Goal: Information Seeking & Learning: Learn about a topic

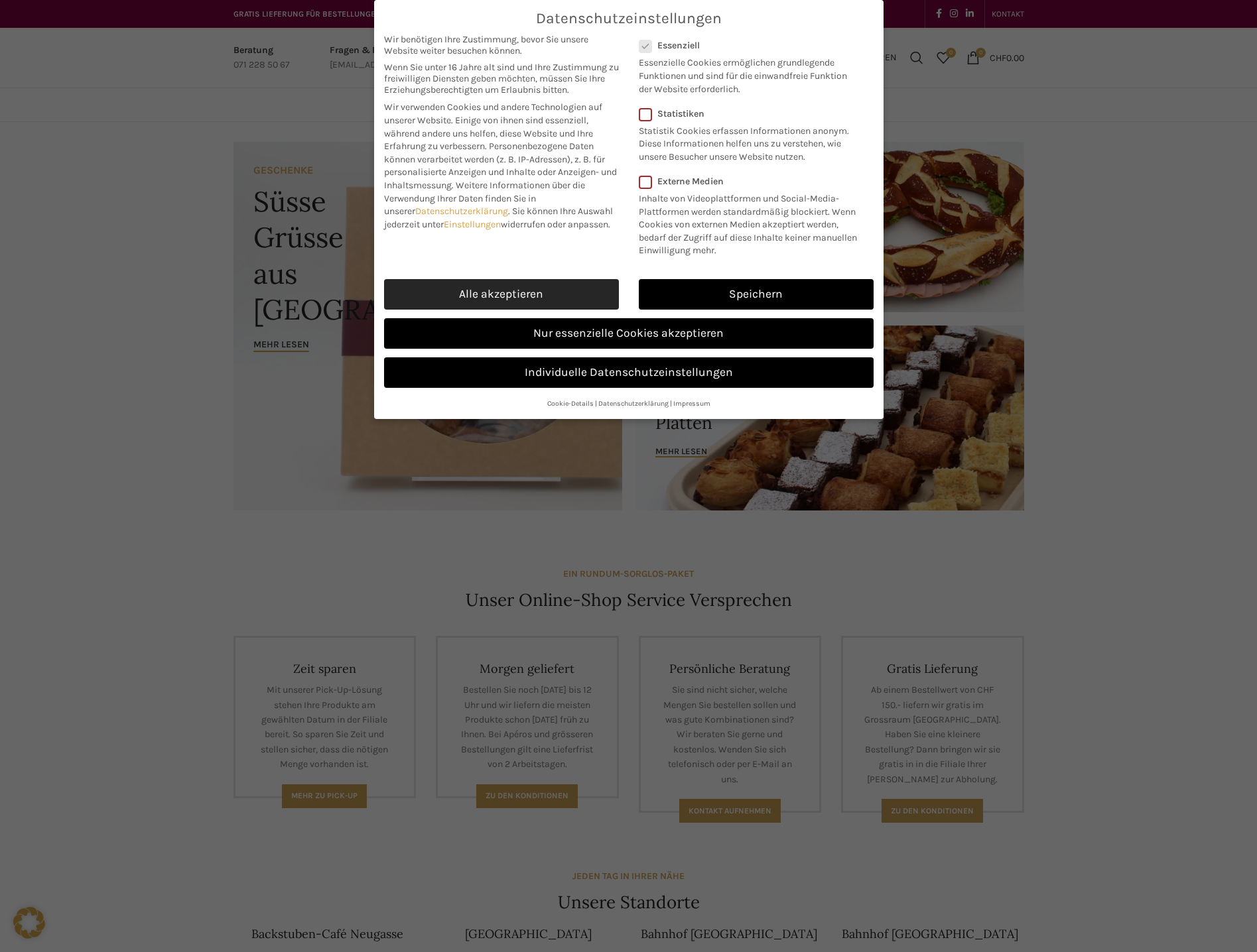
click at [486, 285] on link "Alle akzeptieren" at bounding box center [502, 294] width 235 height 30
checkbox input "true"
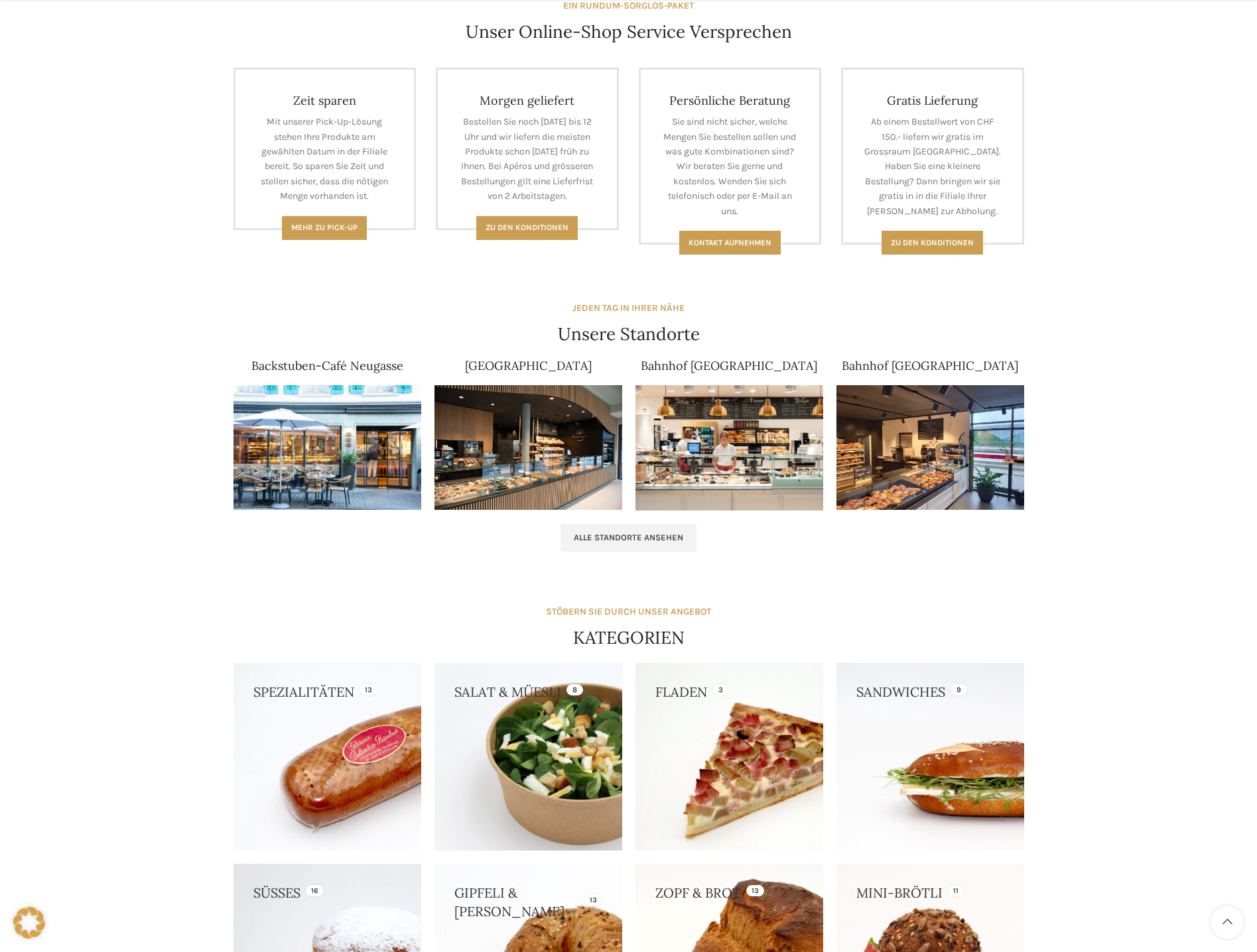
scroll to position [597, 0]
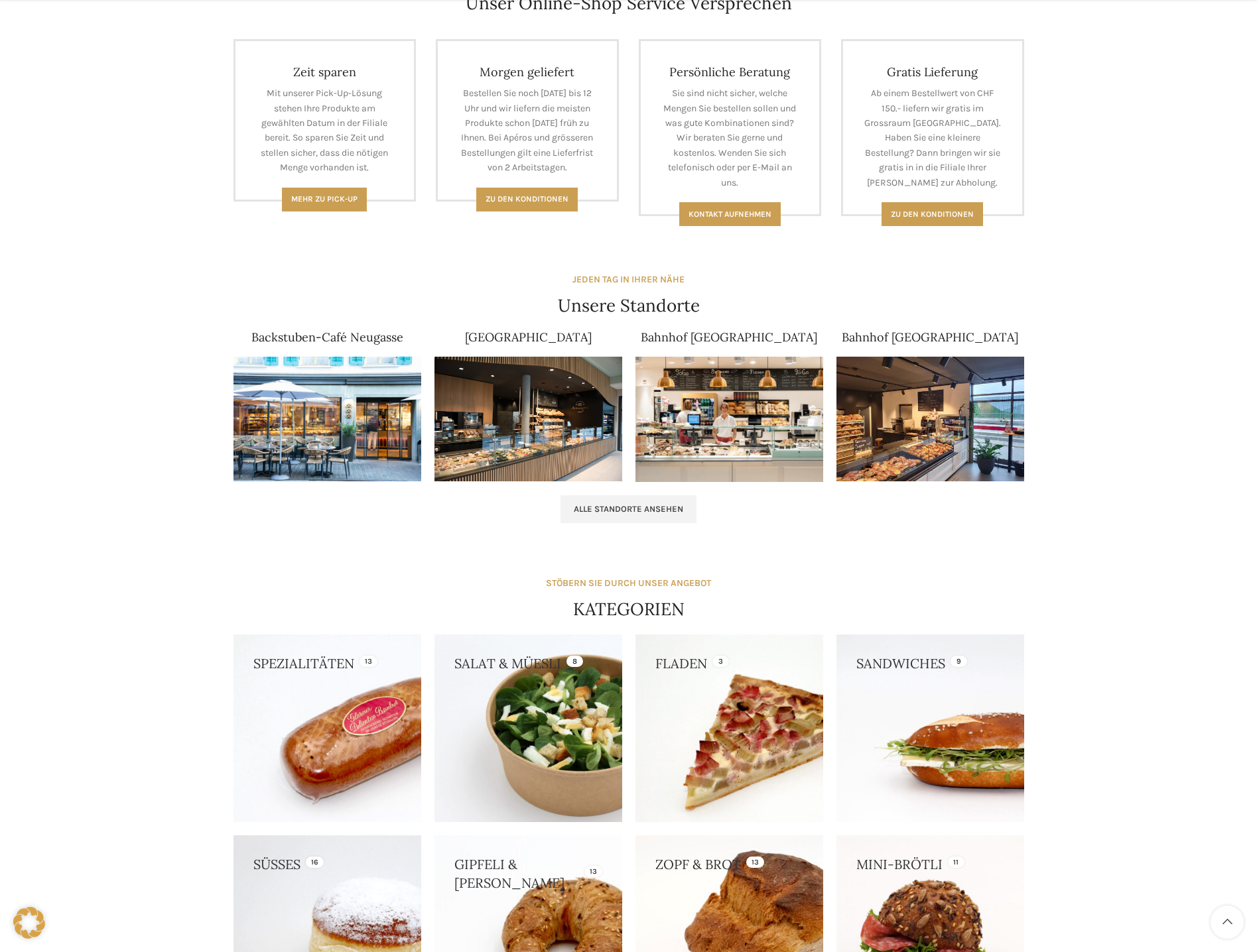
click at [342, 441] on img at bounding box center [327, 419] width 188 height 125
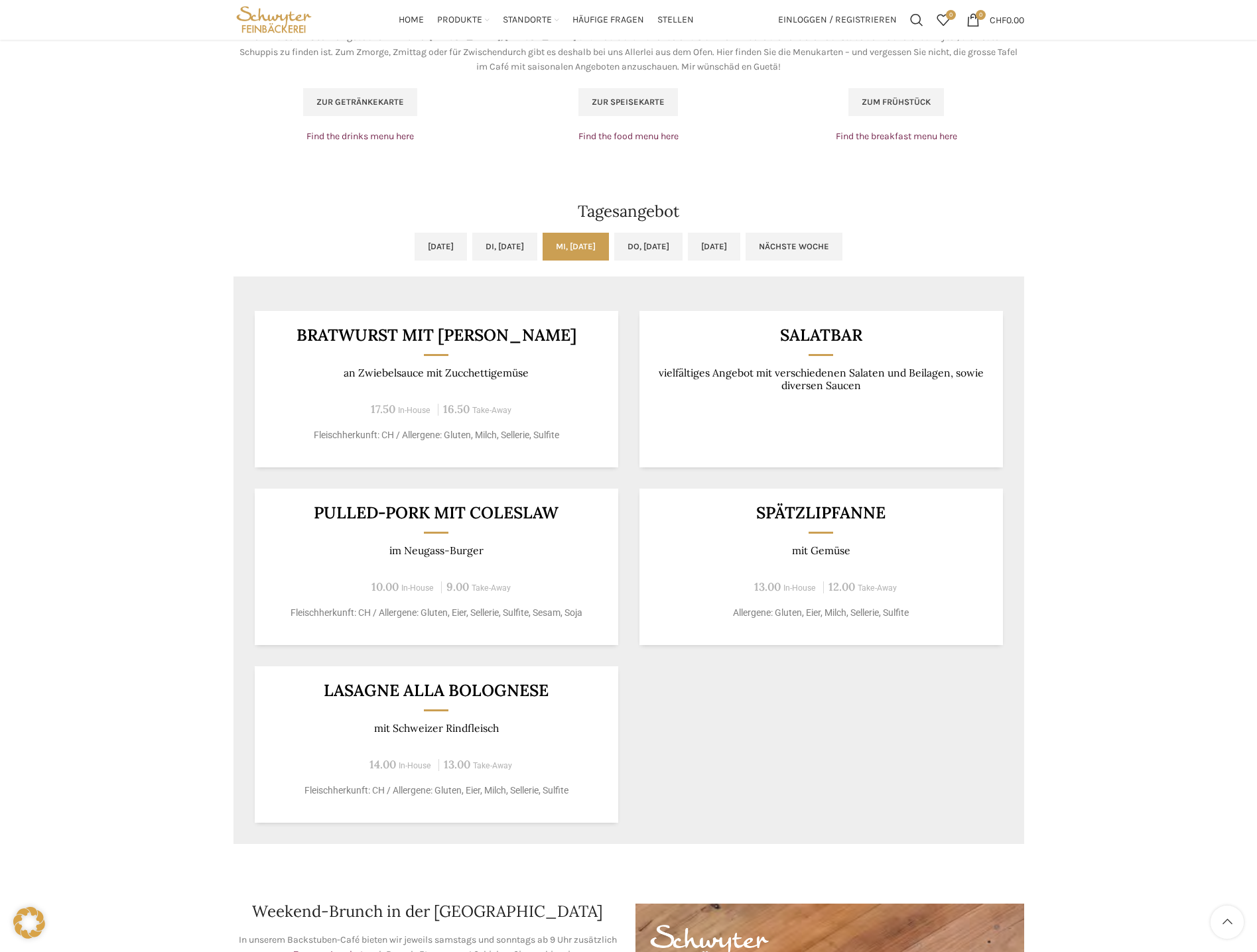
scroll to position [929, 0]
click at [674, 247] on link "Do, [DATE]" at bounding box center [649, 248] width 69 height 28
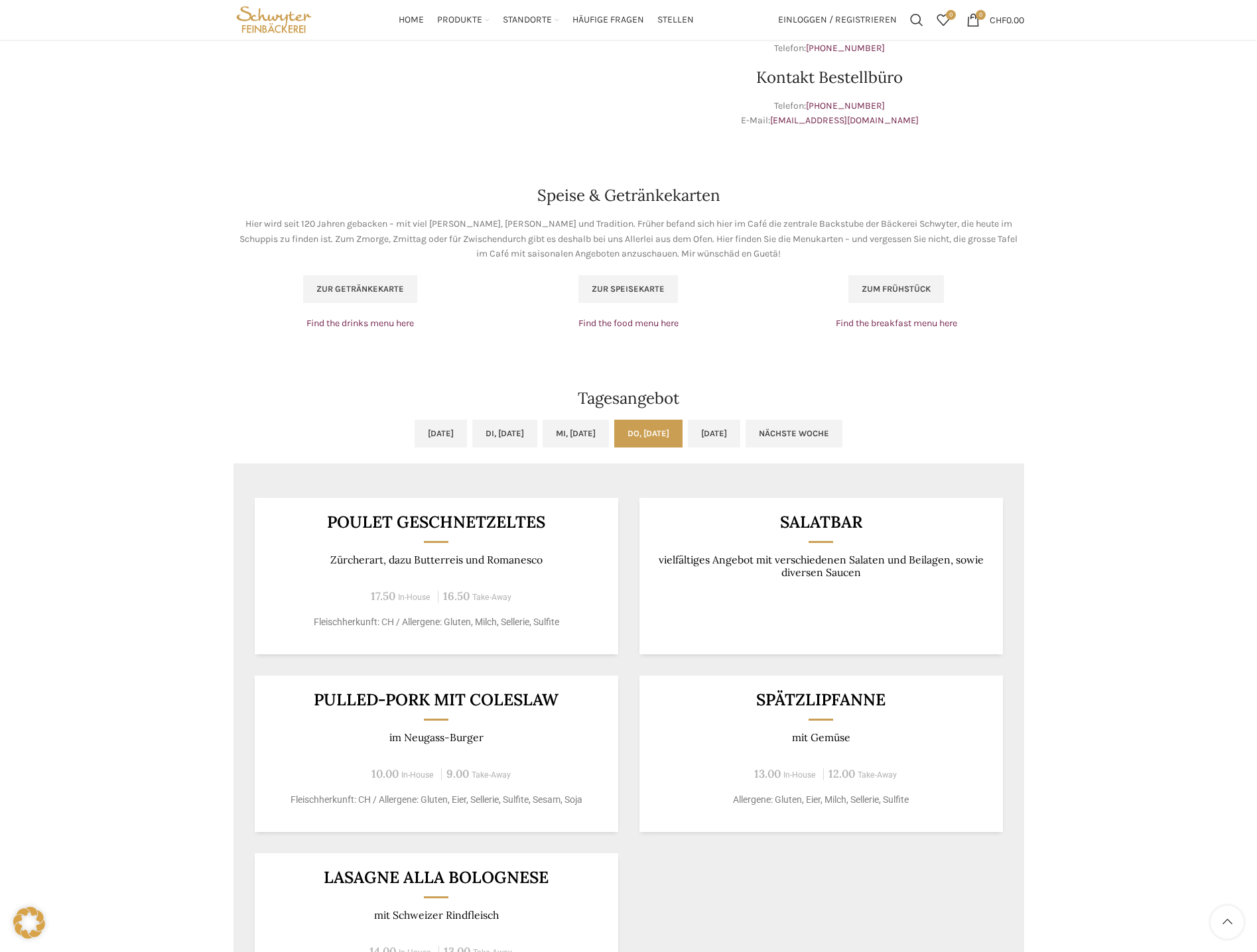
scroll to position [729, 0]
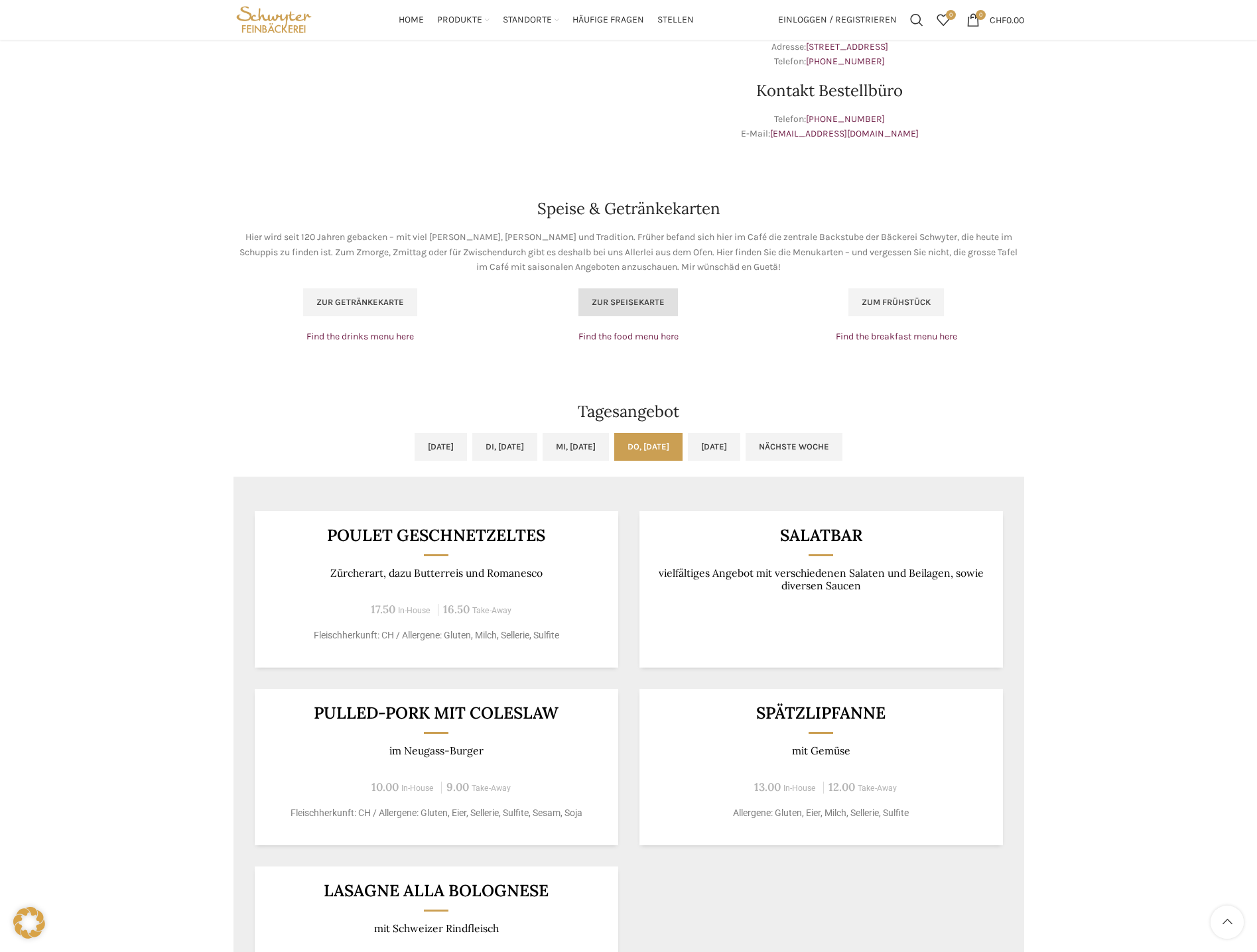
click at [640, 299] on span "Zur Speisekarte" at bounding box center [629, 302] width 73 height 10
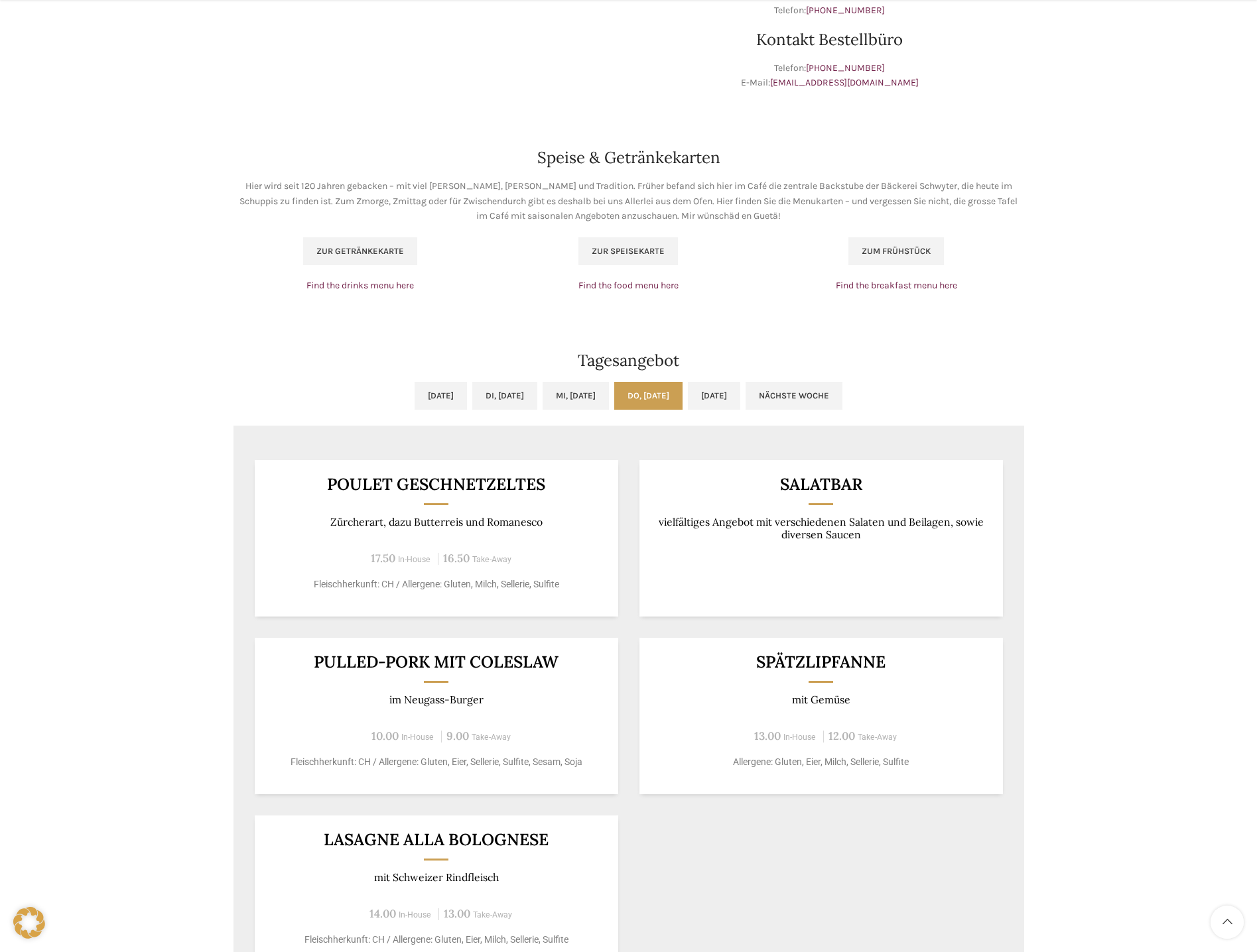
scroll to position [796, 0]
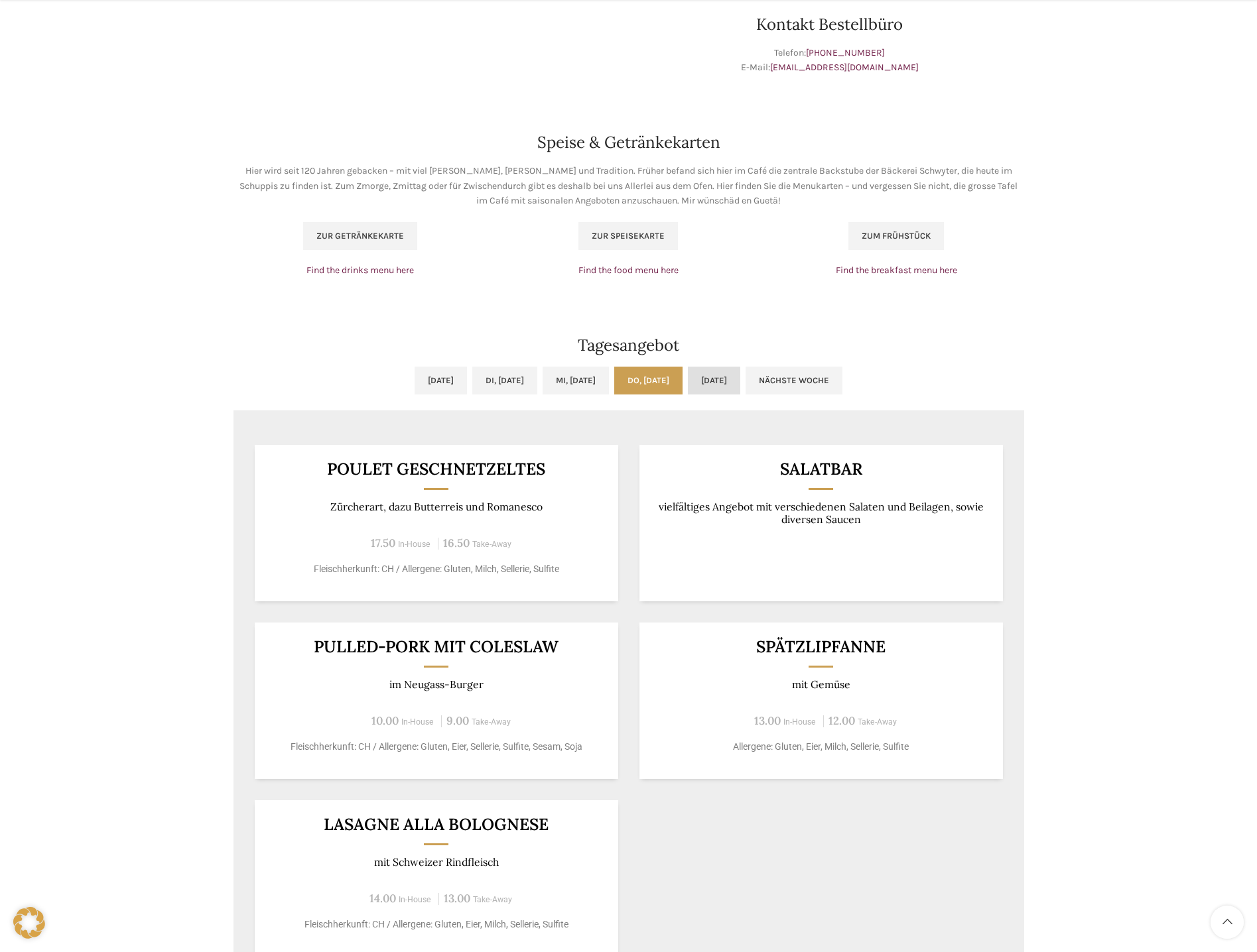
click at [741, 382] on link "[DATE]" at bounding box center [715, 381] width 53 height 28
click at [651, 382] on link "Do, 28.08.2025" at bounding box center [649, 381] width 69 height 28
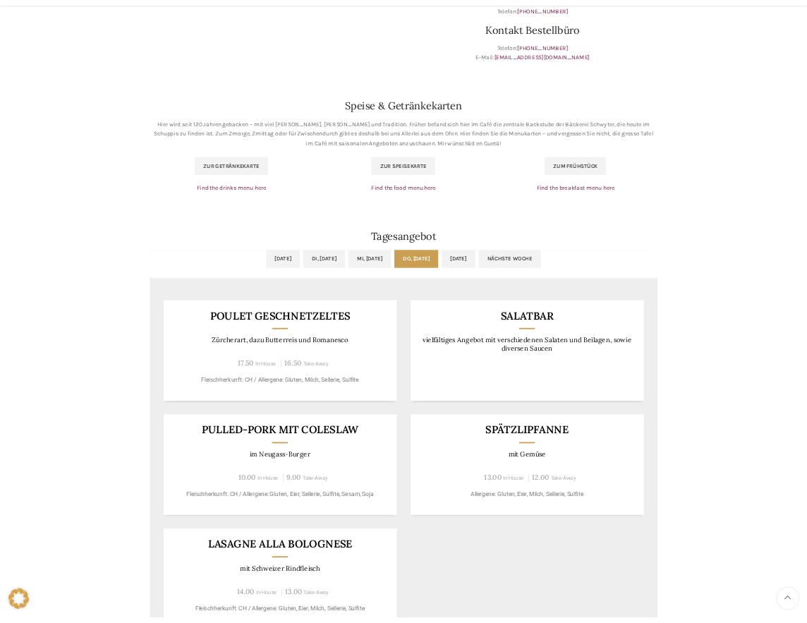
scroll to position [494, 0]
